Goal: Complete application form

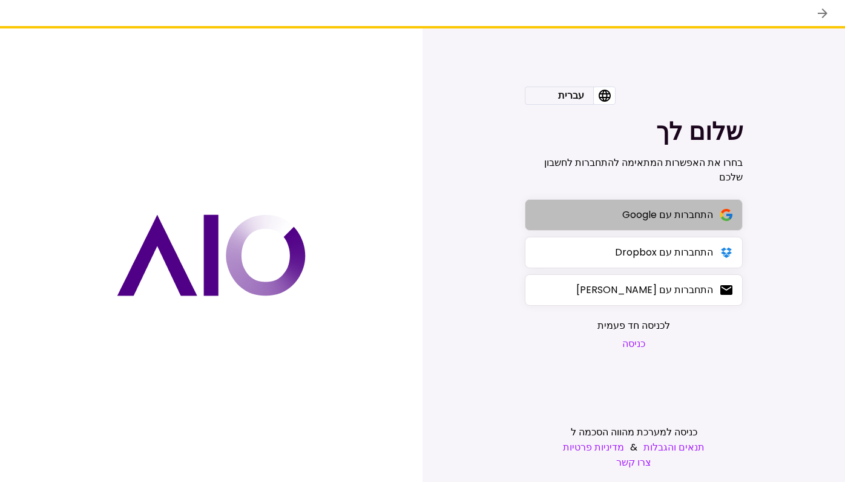
click at [623, 217] on div "התחברות עם Google" at bounding box center [667, 214] width 91 height 15
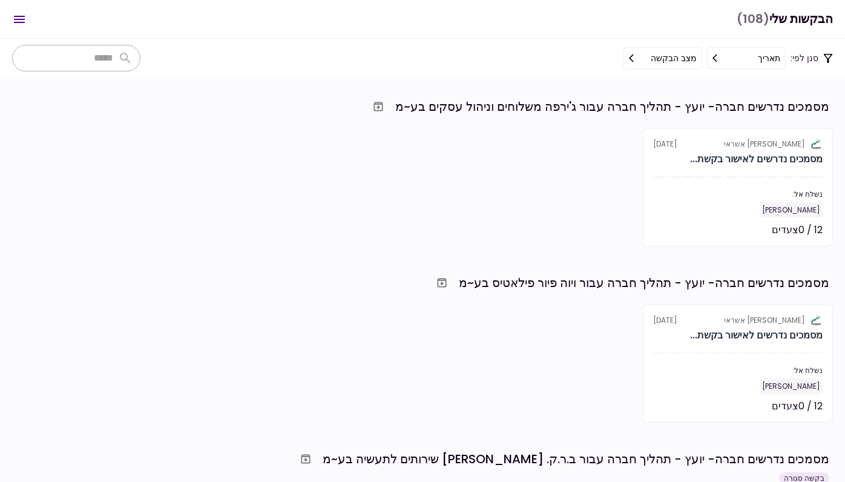
drag, startPoint x: 405, startPoint y: 105, endPoint x: 480, endPoint y: 104, distance: 75.6
click at [424, 104] on div "מסמכים נדרשים חברה- יועץ - תהליך חברה עבור ג'ירפה משלוחים וניהול עסקים בע~מ" at bounding box center [612, 106] width 434 height 18
click at [574, 109] on div "מסמכים נדרשים חברה- יועץ - תהליך חברה עבור ג'ירפה משלוחים וניהול עסקים בע~מ" at bounding box center [612, 106] width 434 height 18
drag, startPoint x: 581, startPoint y: 108, endPoint x: 387, endPoint y: 104, distance: 194.3
click at [387, 104] on div "מסמכים נדרשים חברה- יועץ - תהליך חברה עבור ג'ירפה משלוחים וניהול עסקים בע~מ" at bounding box center [420, 107] width 817 height 22
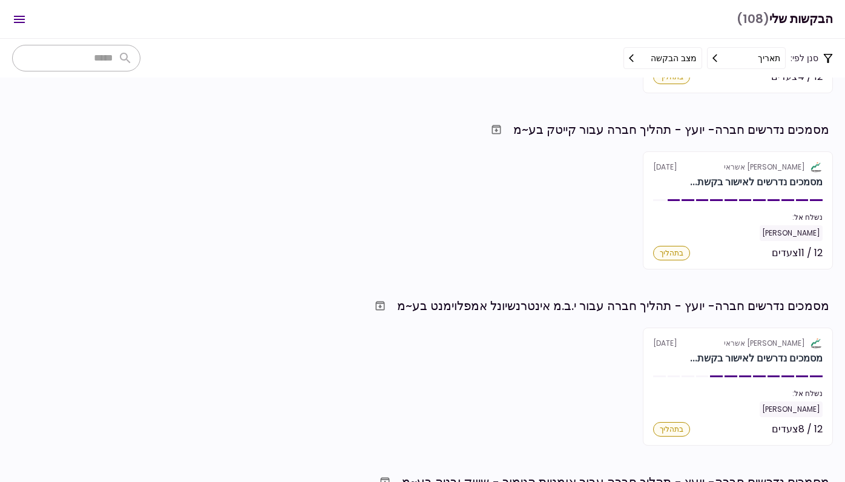
scroll to position [516, 0]
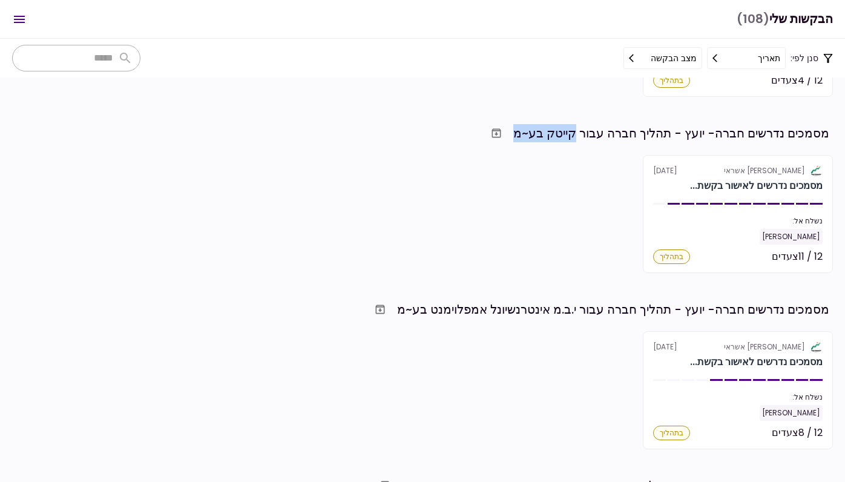
drag, startPoint x: 517, startPoint y: 129, endPoint x: 577, endPoint y: 126, distance: 59.3
click at [577, 126] on div "מסמכים נדרשים חברה- יועץ - תהליך חברה עבור קייטק בע~מ" at bounding box center [671, 133] width 316 height 18
click at [531, 126] on div "מסמכים נדרשים חברה- יועץ - תהליך חברה עבור קייטק בע~מ" at bounding box center [671, 133] width 316 height 18
click at [514, 137] on div "מסמכים נדרשים חברה- יועץ - תהליך חברה עבור קייטק בע~מ" at bounding box center [420, 133] width 817 height 22
drag, startPoint x: 517, startPoint y: 132, endPoint x: 576, endPoint y: 132, distance: 59.3
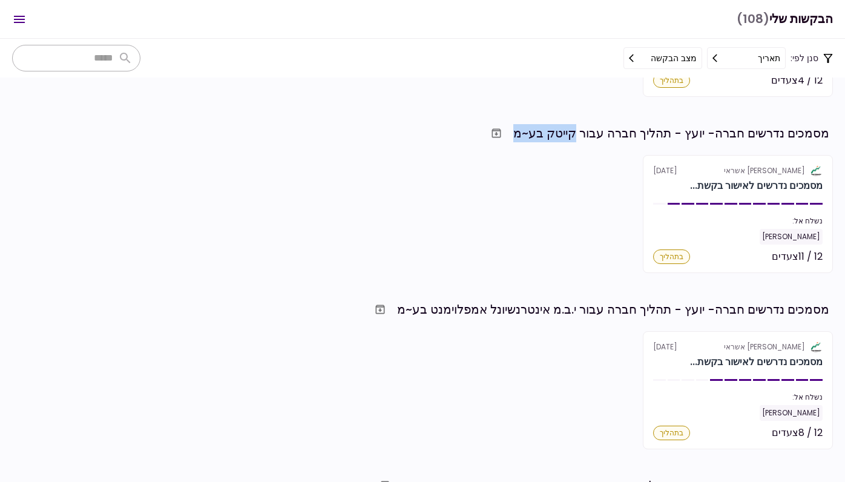
click at [576, 132] on div "מסמכים נדרשים חברה- יועץ - תהליך חברה עבור קייטק בע~מ" at bounding box center [671, 133] width 316 height 18
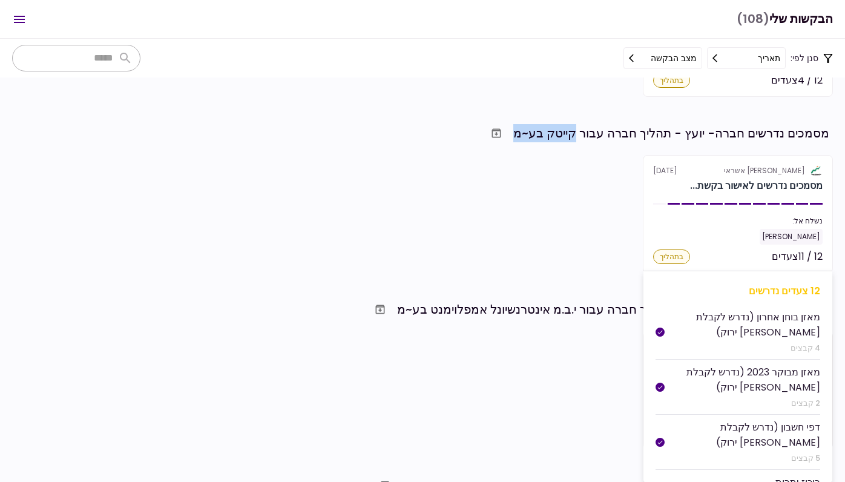
scroll to position [613, 0]
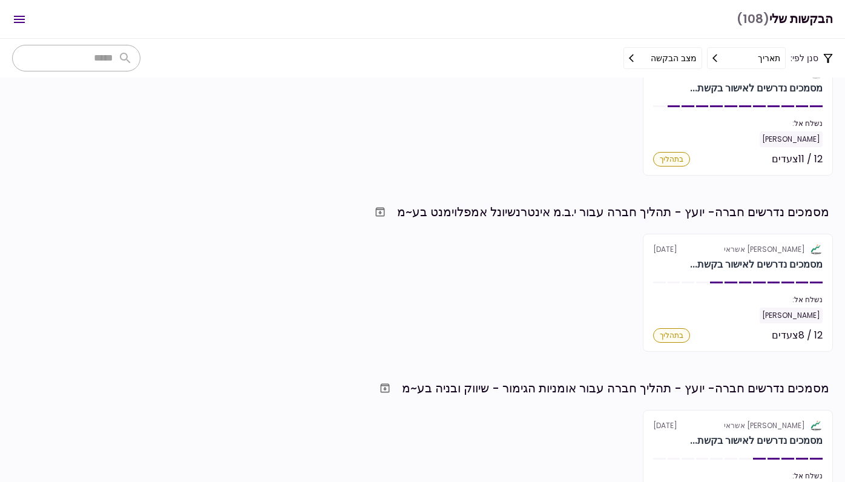
click at [590, 273] on div "אלטשולר שחם אשראי [DATE] מסמכים נדרשים לאישור בקשת... נשלח אל: [PERSON_NAME] 12…" at bounding box center [422, 293] width 820 height 118
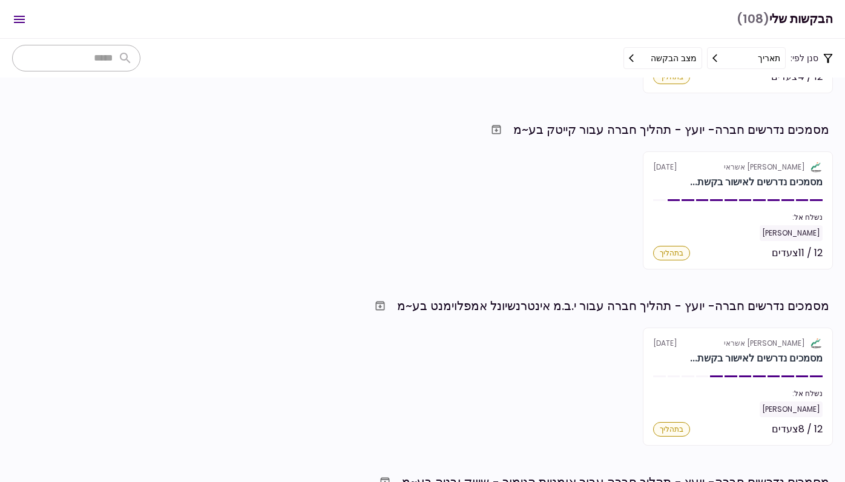
scroll to position [515, 0]
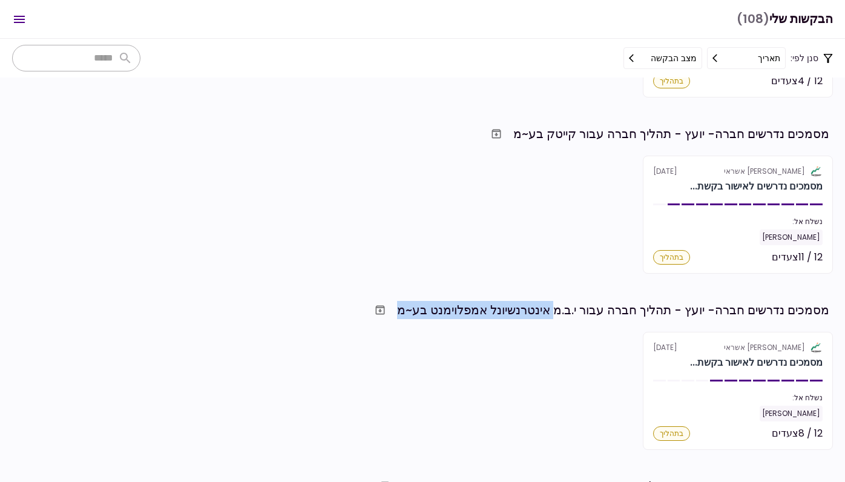
drag, startPoint x: 399, startPoint y: 314, endPoint x: 558, endPoint y: 306, distance: 159.3
click at [558, 306] on div "מסמכים נדרשים חברה- יועץ - תהליך חברה עבור י.ב.מ אינטרנשיונל אמפלוימנט בע~מ" at bounding box center [420, 310] width 817 height 22
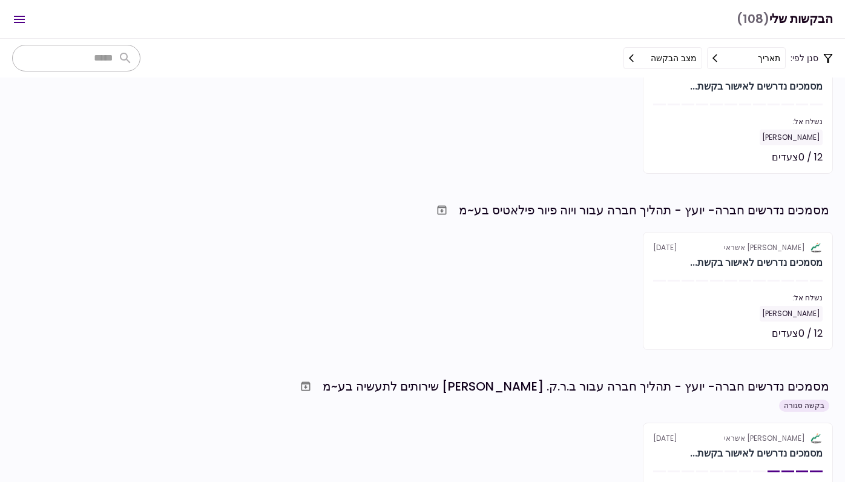
scroll to position [43, 0]
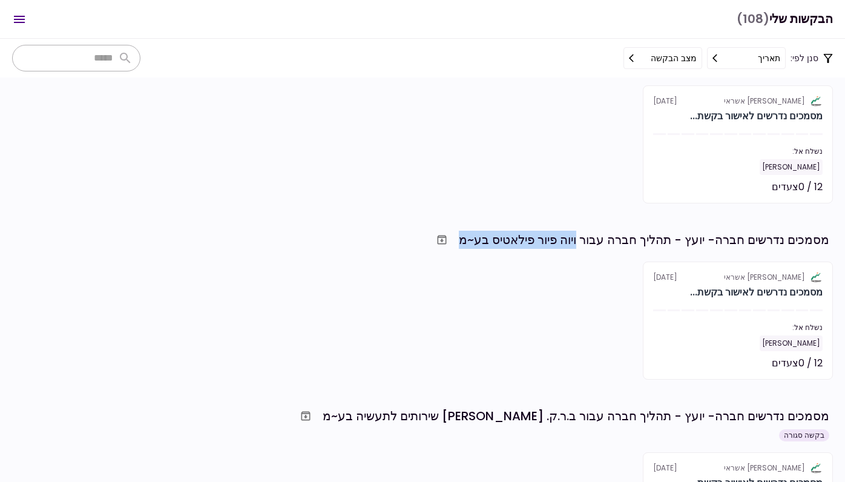
drag, startPoint x: 458, startPoint y: 240, endPoint x: 577, endPoint y: 240, distance: 119.2
click at [577, 240] on div "מסמכים נדרשים חברה- יועץ - תהליך חברה עבור ויוה פיור פילאטיס בע~מ" at bounding box center [420, 240] width 817 height 22
click at [564, 232] on div "מסמכים נדרשים חברה- יועץ - תהליך חברה עבור ויוה פיור פילאטיס בע~מ" at bounding box center [644, 240] width 370 height 18
click at [496, 235] on div "מסמכים נדרשים חברה- יועץ - תהליך חברה עבור ויוה פיור פילאטיס בע~מ" at bounding box center [644, 240] width 370 height 18
click at [506, 271] on div "אלטשולר שחם אשראי [DATE] מסמכים נדרשים לאישור בקשת... נשלח אל: [PERSON_NAME] 12…" at bounding box center [422, 320] width 820 height 118
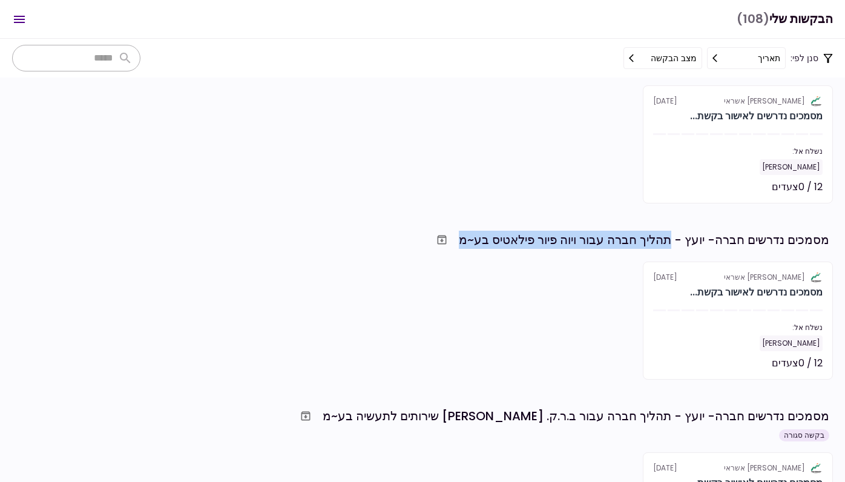
drag, startPoint x: 456, startPoint y: 238, endPoint x: 669, endPoint y: 238, distance: 213.0
click at [669, 238] on div "מסמכים נדרשים חברה- יועץ - תהליך חברה עבור ויוה פיור פילאטיס בע~מ" at bounding box center [420, 240] width 817 height 22
click at [559, 223] on section "מסמכים נדרשים חברה- יועץ - תהליך חברה עבור ג'ירפה משלוחים וניהול עסקים בע~מ אלט…" at bounding box center [422, 279] width 845 height 404
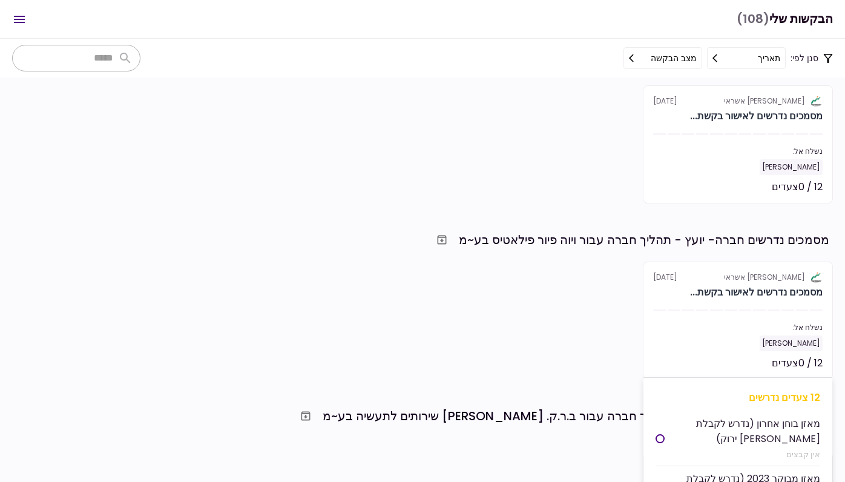
click at [672, 307] on section "אלטשולר שחם אשראי [DATE] מסמכים נדרשים לאישור בקשת... נשלח אל: [PERSON_NAME] 12…" at bounding box center [738, 320] width 190 height 118
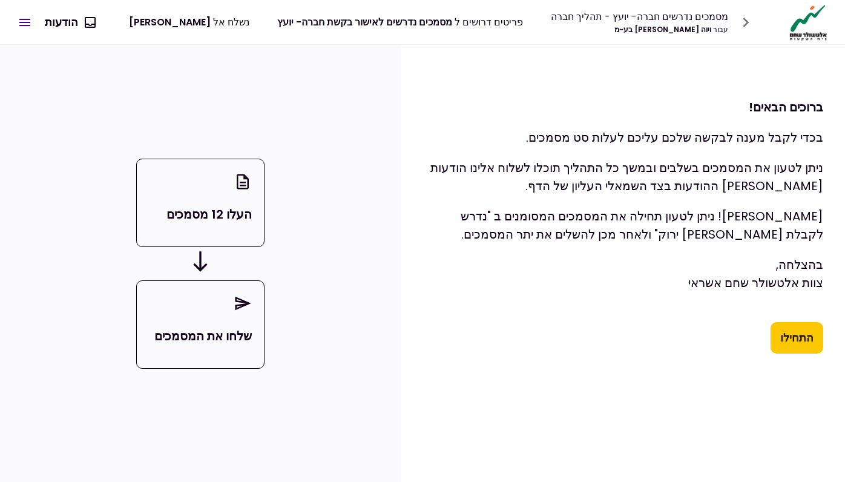
click at [805, 347] on button "התחילו" at bounding box center [796, 337] width 53 height 31
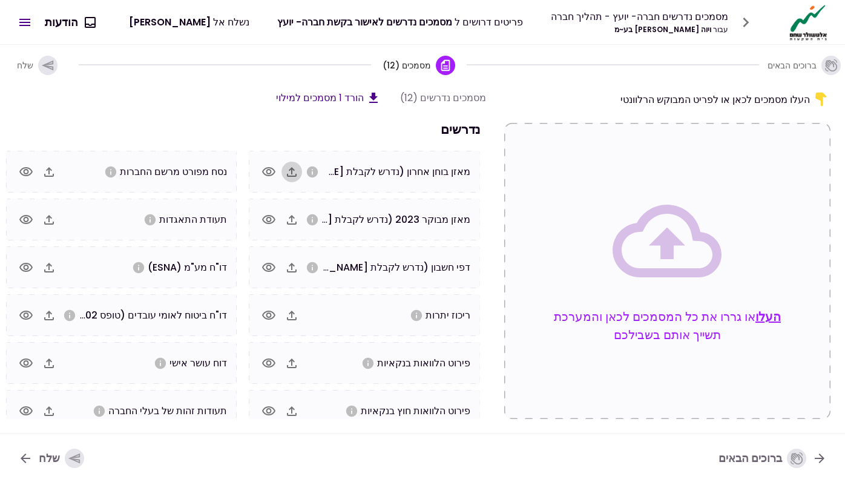
click at [298, 171] on icon "button" at bounding box center [291, 172] width 15 height 15
click at [295, 218] on icon "button" at bounding box center [291, 219] width 15 height 15
click at [51, 262] on icon "button" at bounding box center [49, 267] width 15 height 15
click at [54, 365] on icon "button" at bounding box center [49, 363] width 15 height 15
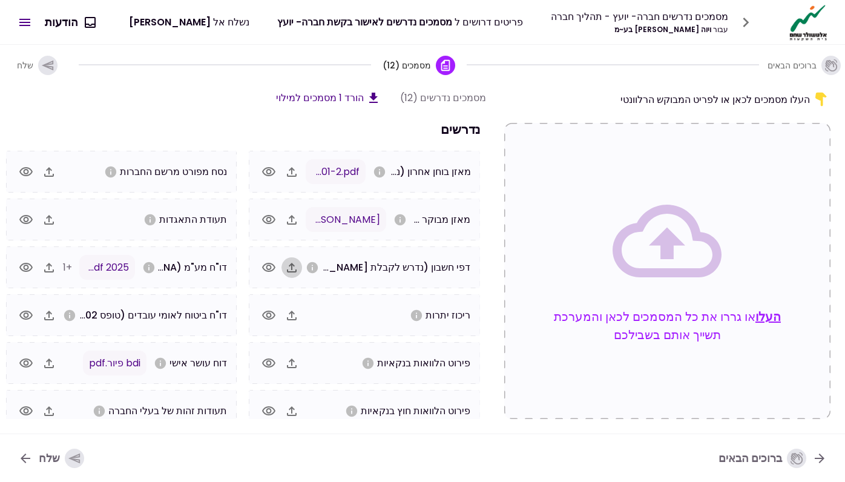
click at [291, 267] on icon "button" at bounding box center [291, 267] width 15 height 15
click at [766, 319] on button "העלו" at bounding box center [767, 316] width 25 height 18
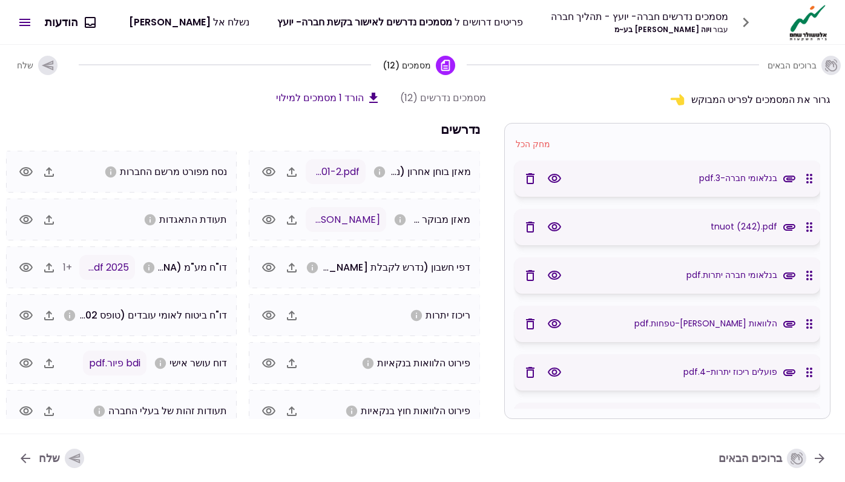
scroll to position [0, 0]
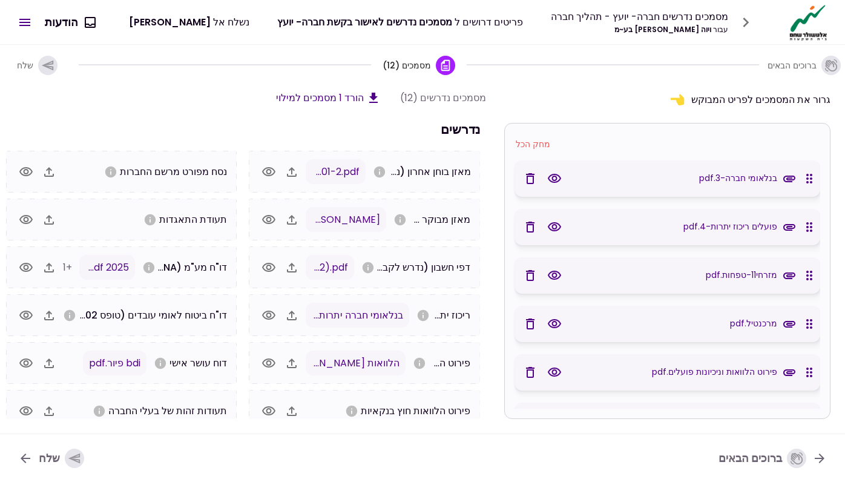
click at [559, 172] on icon "button" at bounding box center [554, 178] width 15 height 15
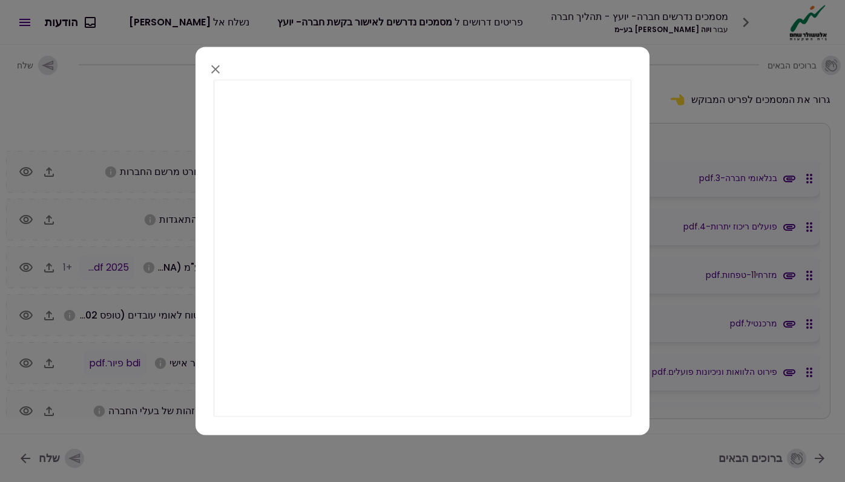
click at [215, 73] on icon "button" at bounding box center [215, 69] width 15 height 15
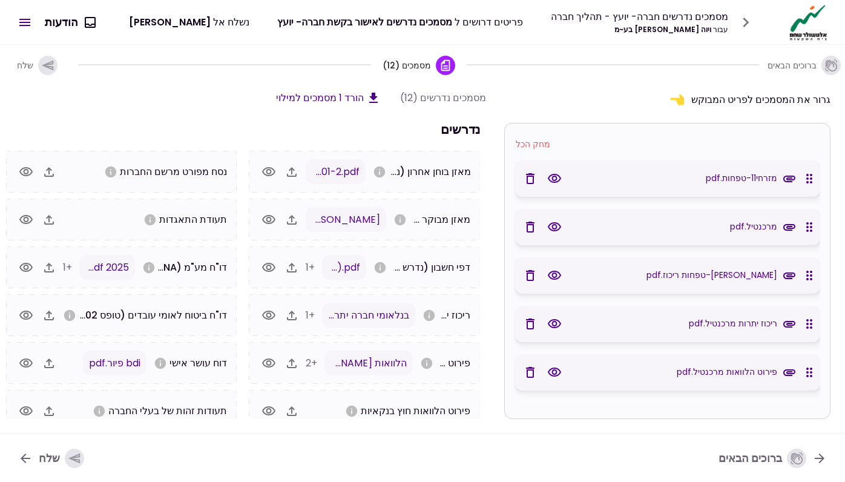
click at [817, 324] on div "ריכוז יתרות מרכנטיל.pdf" at bounding box center [754, 323] width 131 height 21
drag, startPoint x: 817, startPoint y: 324, endPoint x: 803, endPoint y: 324, distance: 13.9
click at [803, 324] on div "ריכוז יתרות מרכנטיל.pdf" at bounding box center [754, 323] width 131 height 21
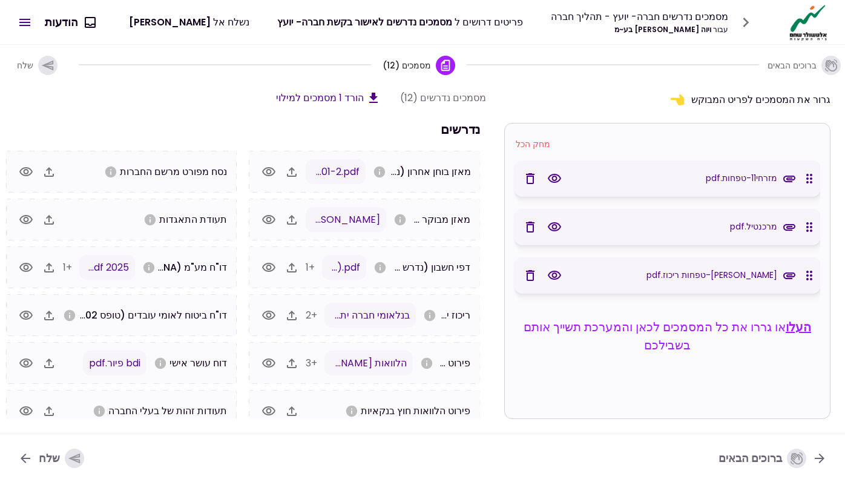
click at [789, 177] on icon at bounding box center [789, 178] width 12 height 7
click at [552, 182] on icon "button" at bounding box center [554, 178] width 15 height 15
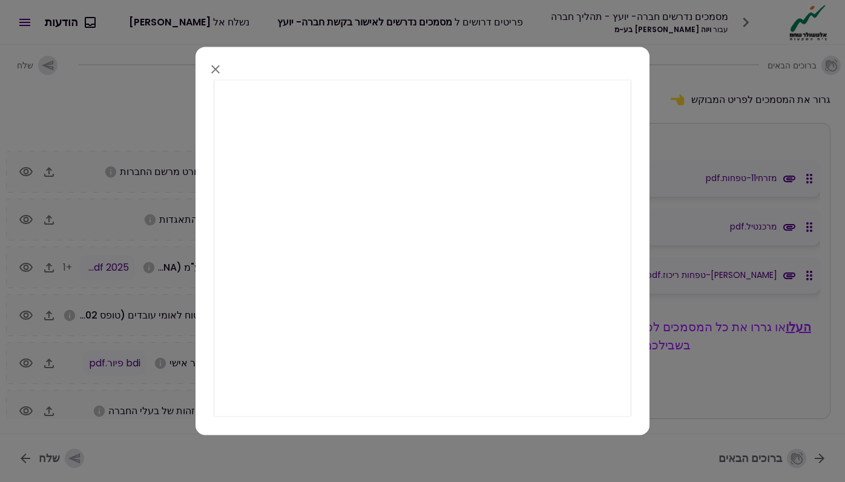
click at [220, 77] on button "button" at bounding box center [215, 69] width 21 height 21
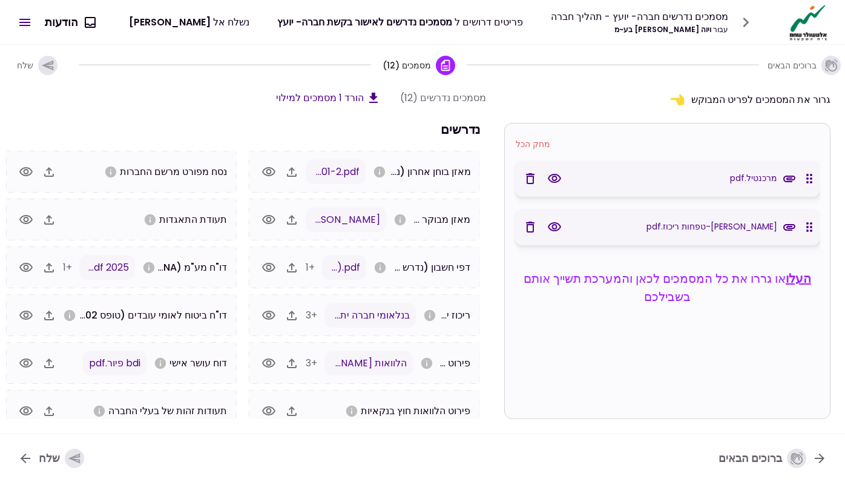
click at [552, 174] on icon "button" at bounding box center [554, 178] width 15 height 15
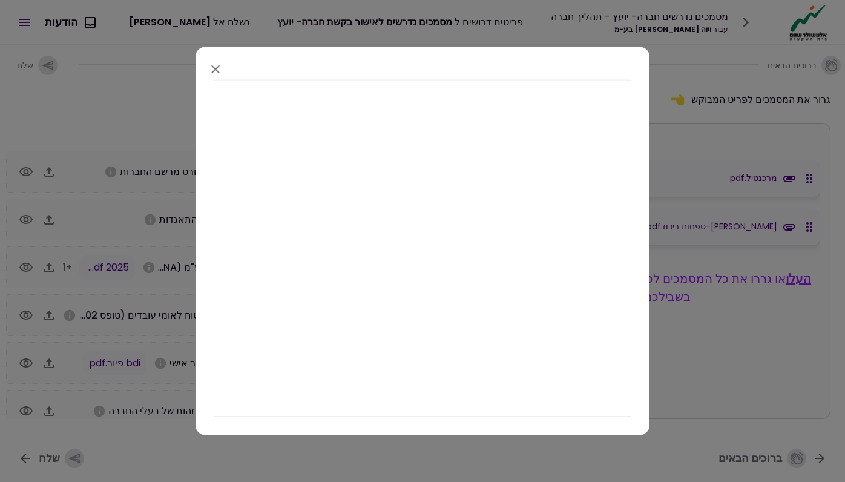
click at [211, 68] on icon "button" at bounding box center [215, 69] width 15 height 15
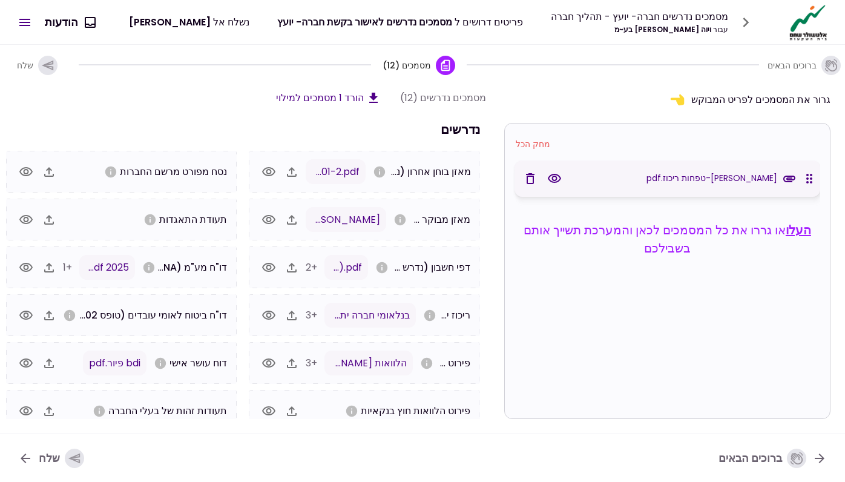
click at [552, 178] on icon "button" at bounding box center [554, 178] width 13 height 9
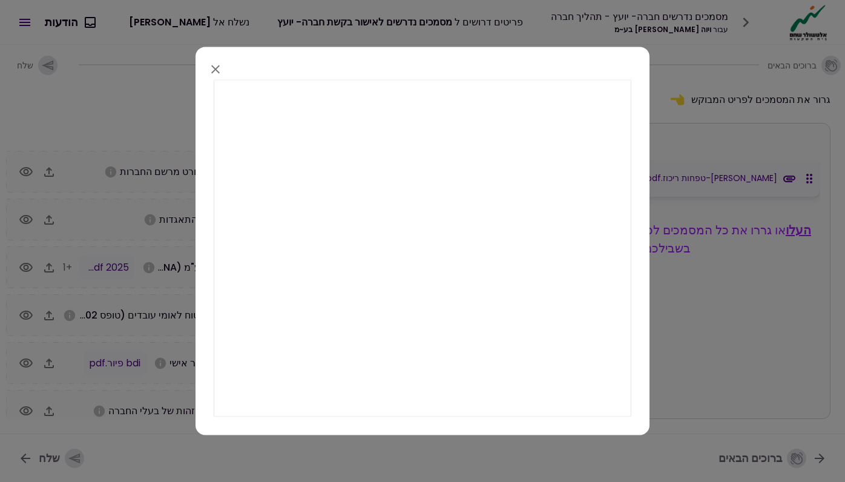
click at [213, 70] on icon "button" at bounding box center [215, 69] width 15 height 15
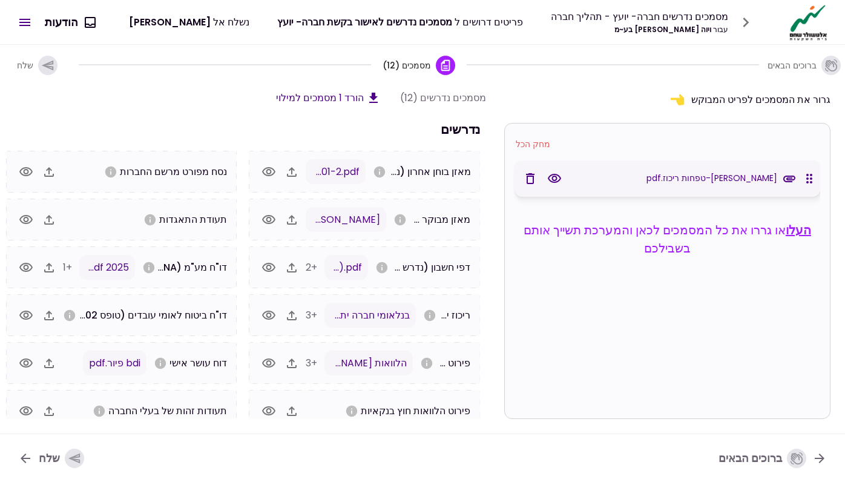
click at [532, 178] on icon "button" at bounding box center [530, 178] width 8 height 11
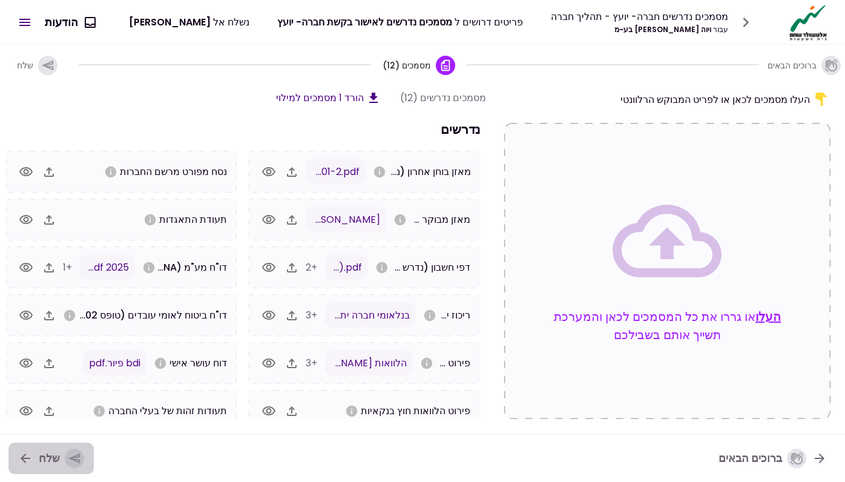
click at [74, 456] on icon "button" at bounding box center [73, 458] width 11 height 10
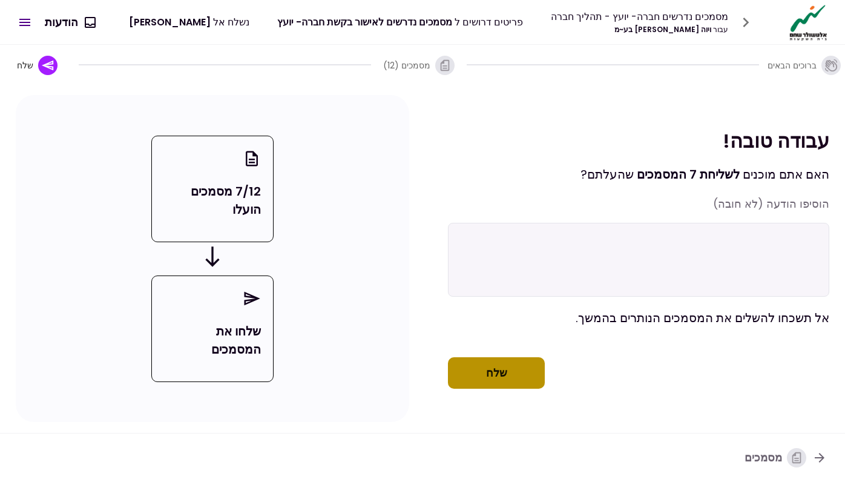
click at [473, 382] on button "שלח" at bounding box center [496, 372] width 97 height 31
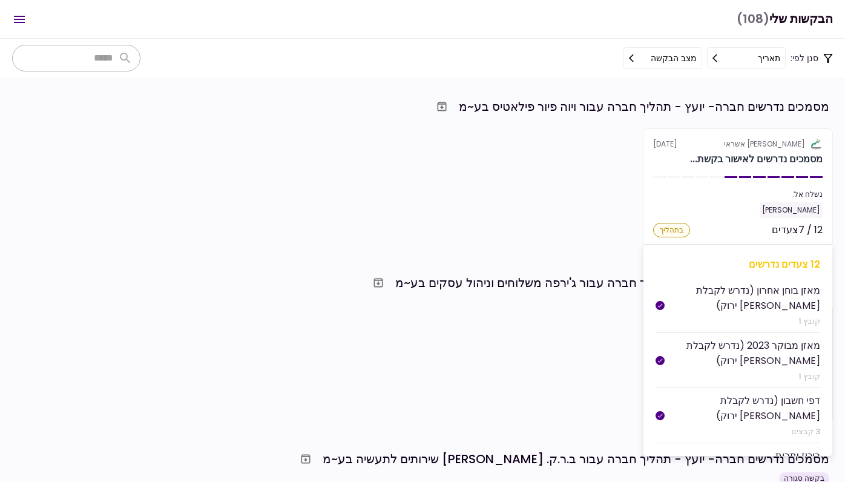
click at [699, 165] on div "מסמכים נדרשים לאישור בקשת..." at bounding box center [756, 159] width 132 height 15
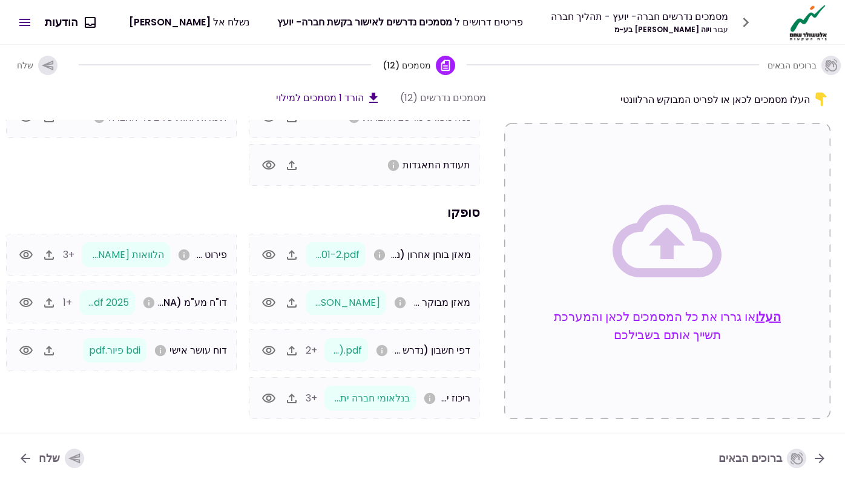
scroll to position [102, 0]
click at [55, 350] on icon "button" at bounding box center [49, 350] width 15 height 15
click at [74, 459] on icon "button" at bounding box center [73, 458] width 11 height 10
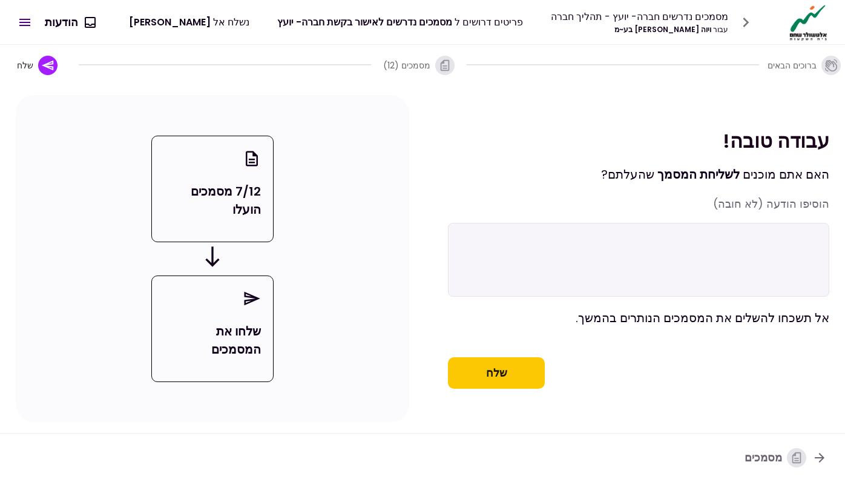
click at [525, 388] on button "שלח" at bounding box center [496, 372] width 97 height 31
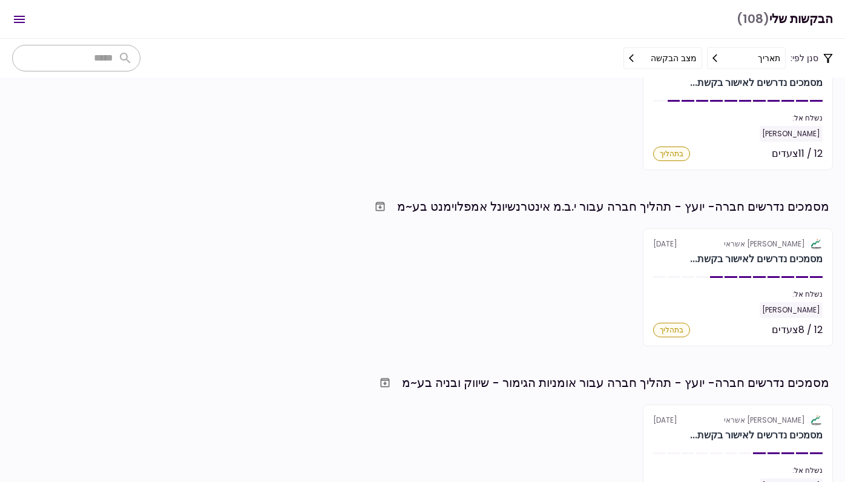
scroll to position [938, 0]
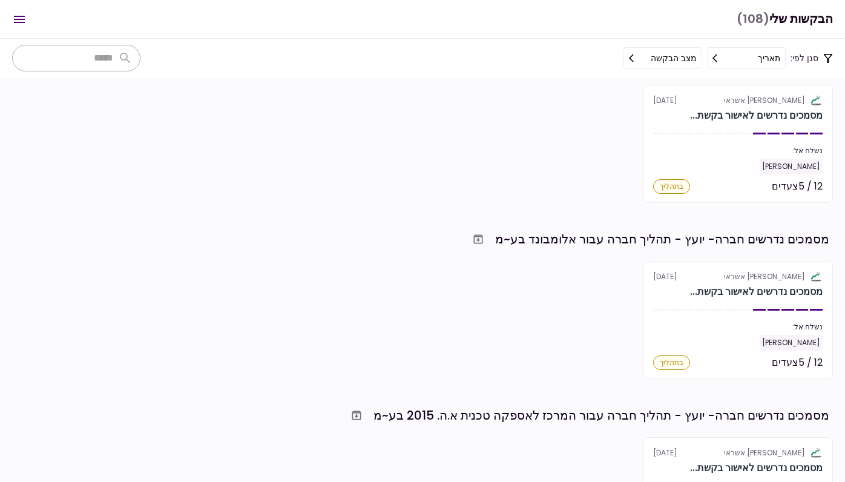
click at [509, 239] on div "מסמכים נדרשים חברה- יועץ - תהליך חברה עבור אלומבונד בע~מ" at bounding box center [662, 239] width 334 height 18
drag, startPoint x: 491, startPoint y: 239, endPoint x: 522, endPoint y: 239, distance: 30.3
click at [522, 239] on div "מסמכים נדרשים חברה- יועץ - תהליך חברה עבור אלומבונד בע~מ" at bounding box center [420, 239] width 817 height 22
drag, startPoint x: 500, startPoint y: 240, endPoint x: 557, endPoint y: 238, distance: 56.9
click at [557, 238] on div "מסמכים נדרשים חברה- יועץ - תהליך חברה עבור אלומבונד בע~מ" at bounding box center [662, 239] width 334 height 18
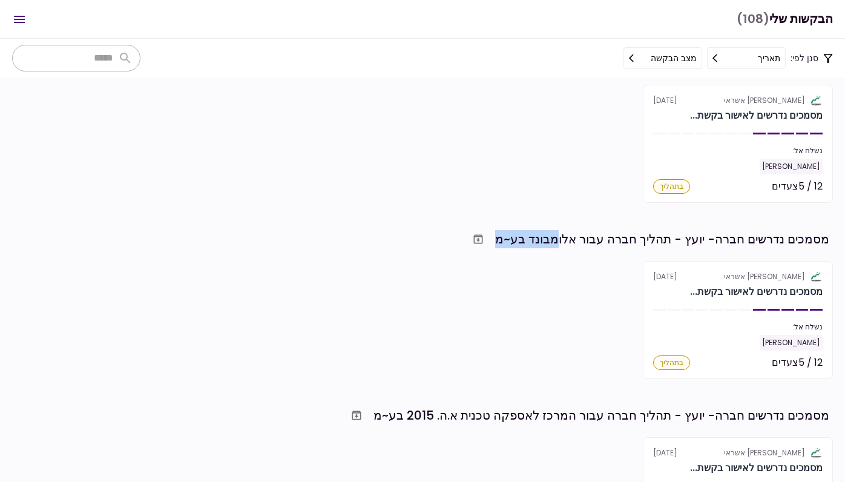
click at [557, 238] on div "מסמכים נדרשים חברה- יועץ - תהליך חברה עבור אלומבונד בע~מ" at bounding box center [662, 239] width 334 height 18
copy div "אלומבונד"
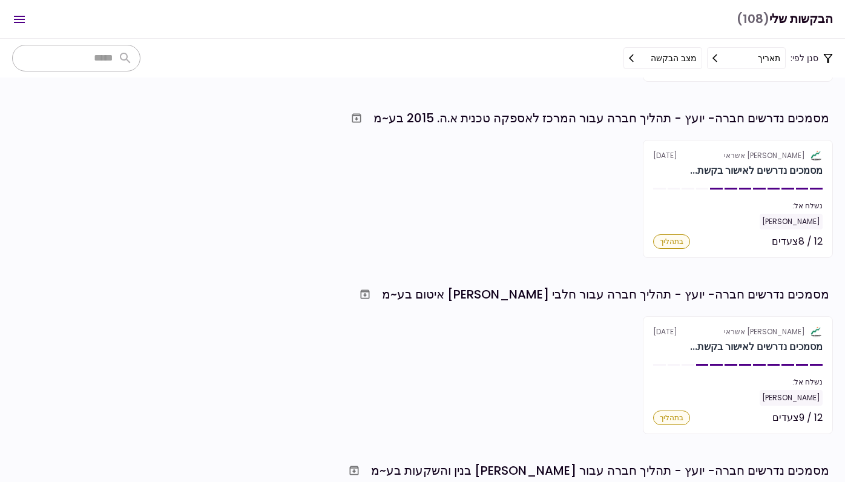
scroll to position [1235, 0]
